Goal: Task Accomplishment & Management: Manage account settings

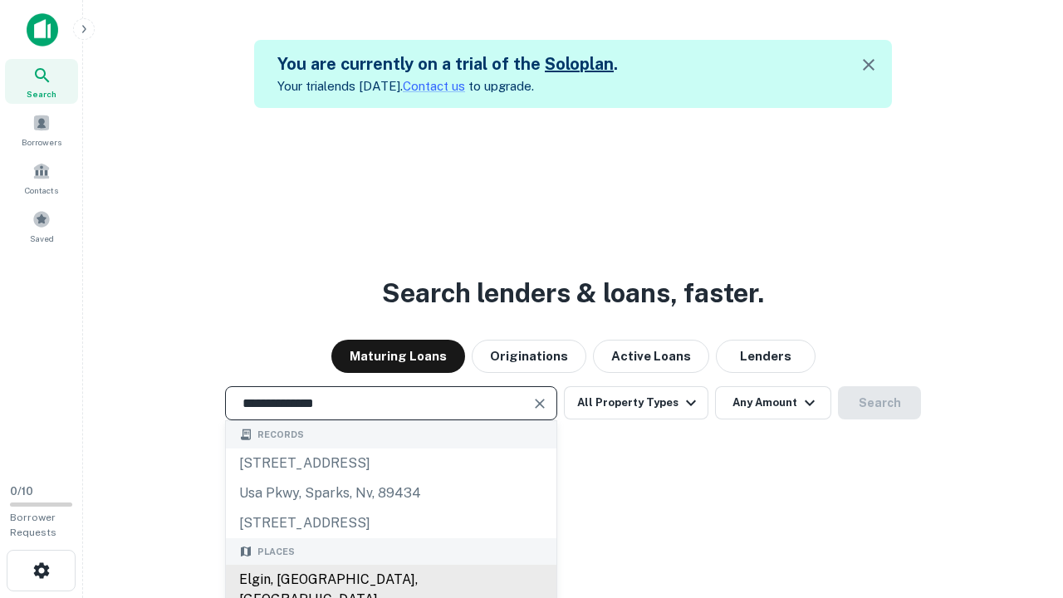
click at [390, 580] on div "Elgin, IL, USA" at bounding box center [391, 590] width 331 height 50
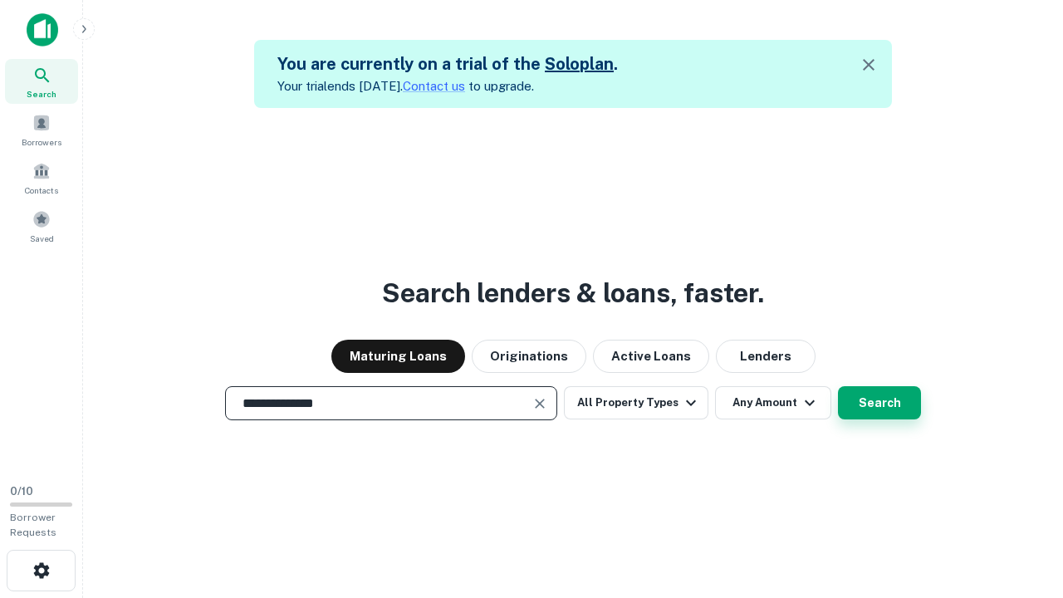
type input "**********"
click at [838, 386] on button "Search" at bounding box center [879, 402] width 83 height 33
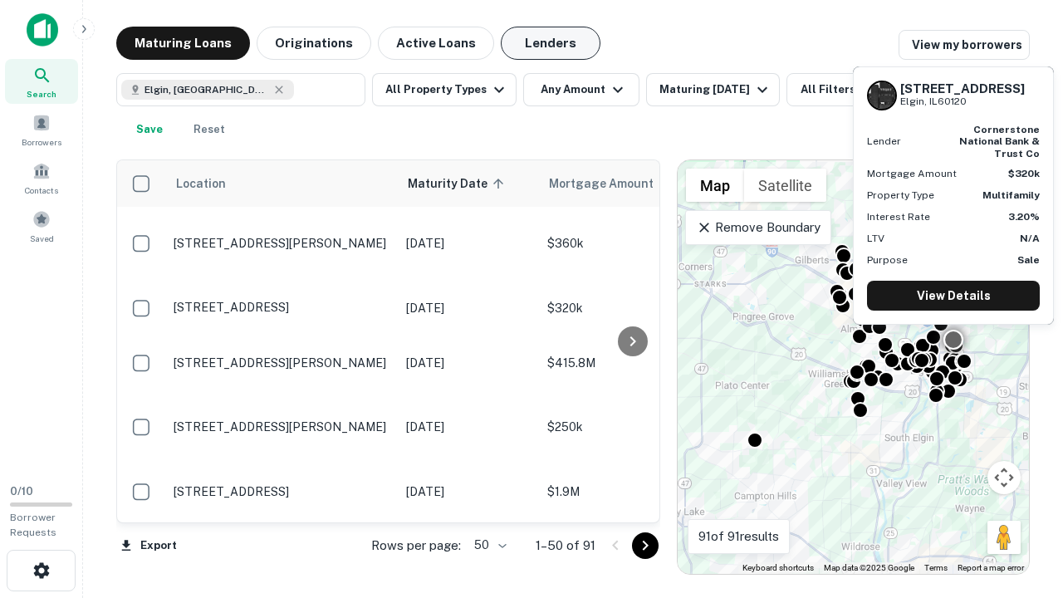
click at [551, 43] on button "Lenders" at bounding box center [551, 43] width 100 height 33
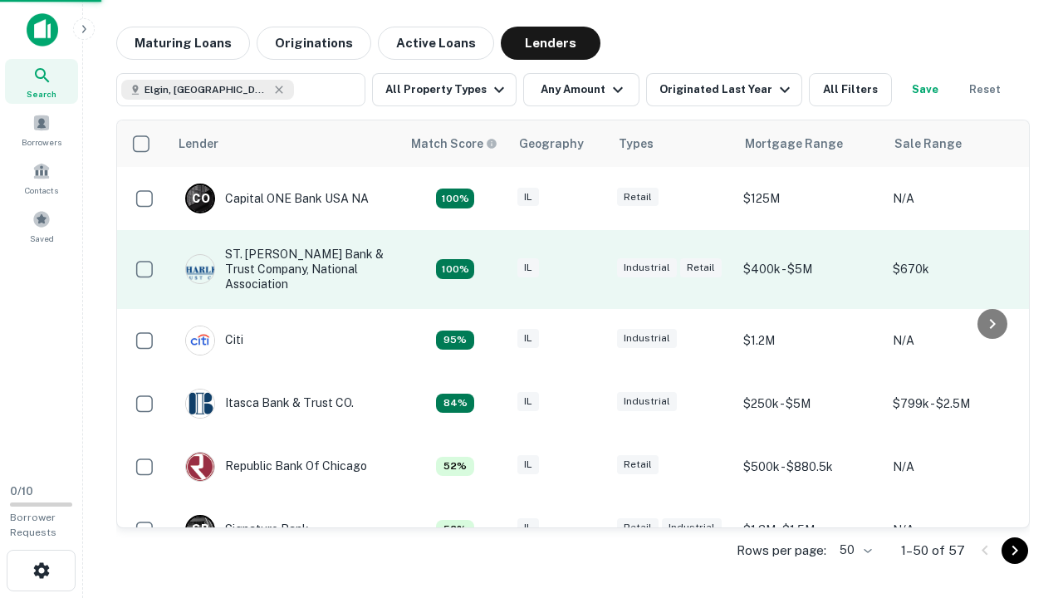
click at [590, 269] on div "IL" at bounding box center [558, 269] width 83 height 22
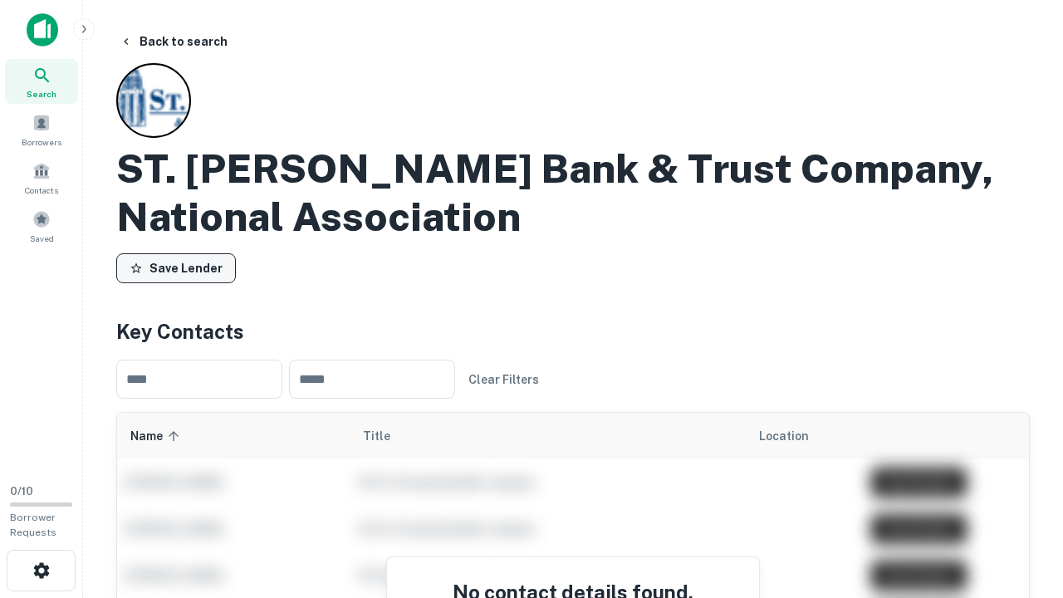
click at [176, 268] on button "Save Lender" at bounding box center [176, 268] width 120 height 30
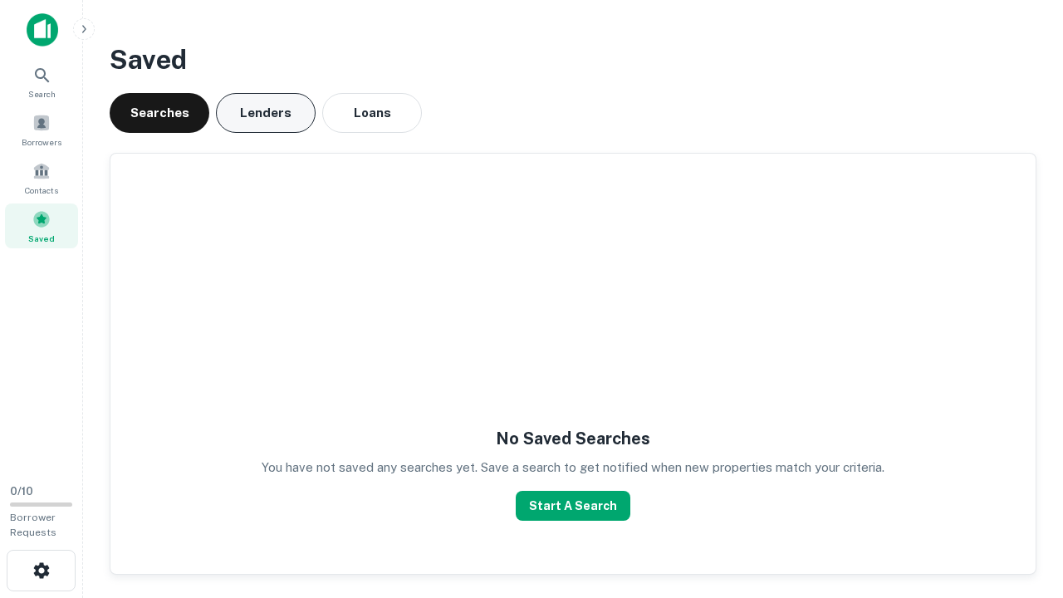
click at [266, 113] on button "Lenders" at bounding box center [266, 113] width 100 height 40
